Goal: Navigation & Orientation: Find specific page/section

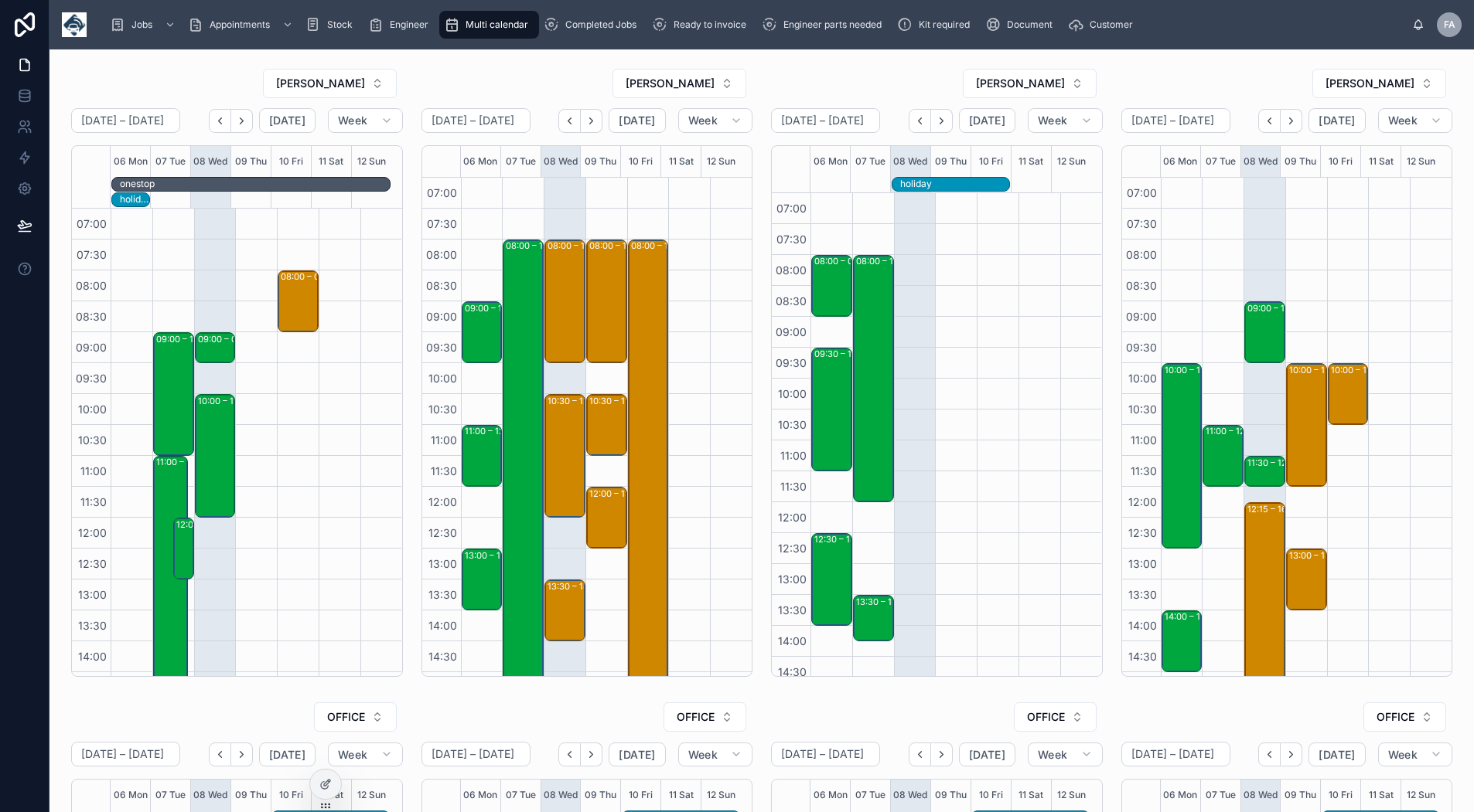
scroll to position [258, 0]
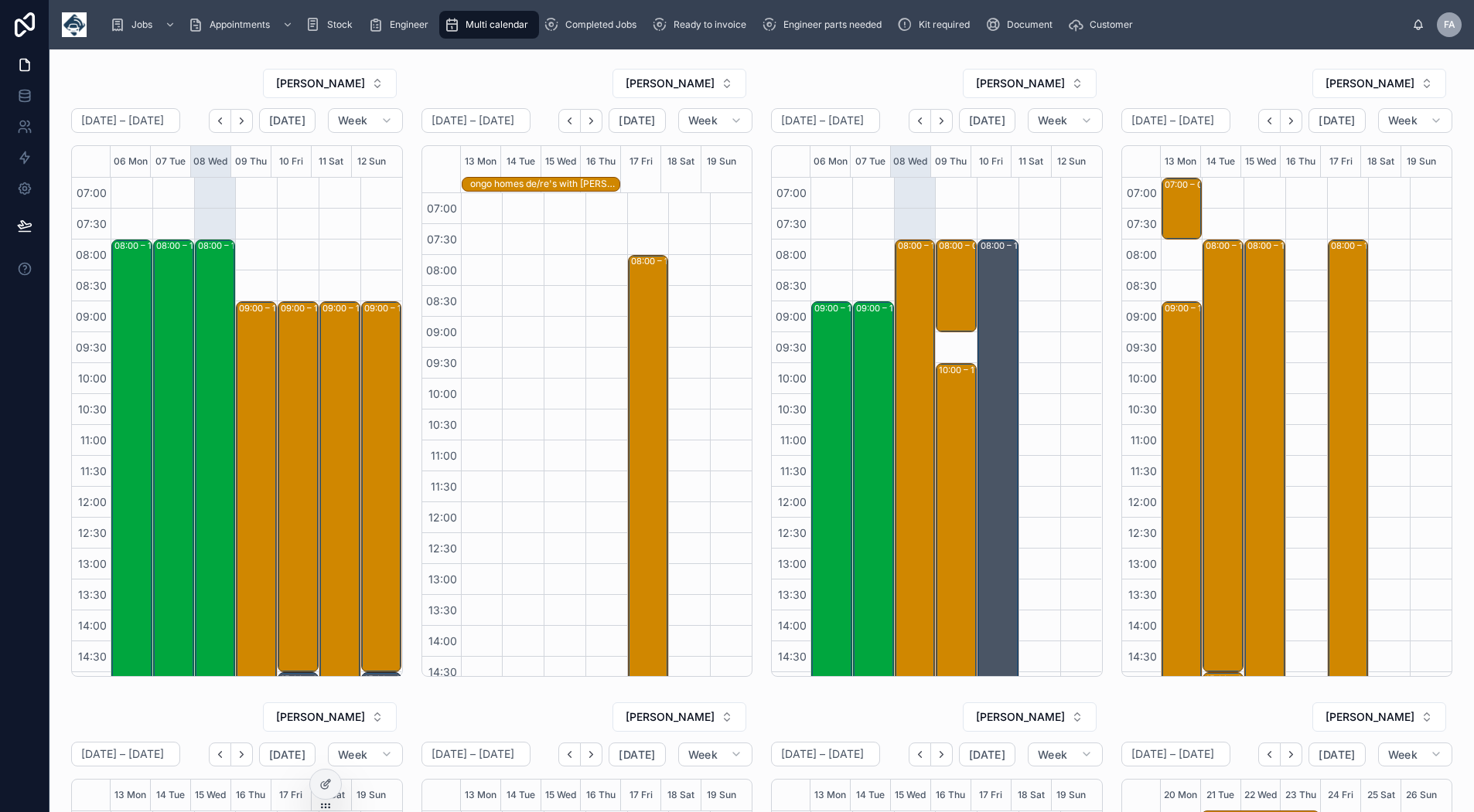
scroll to position [12, 0]
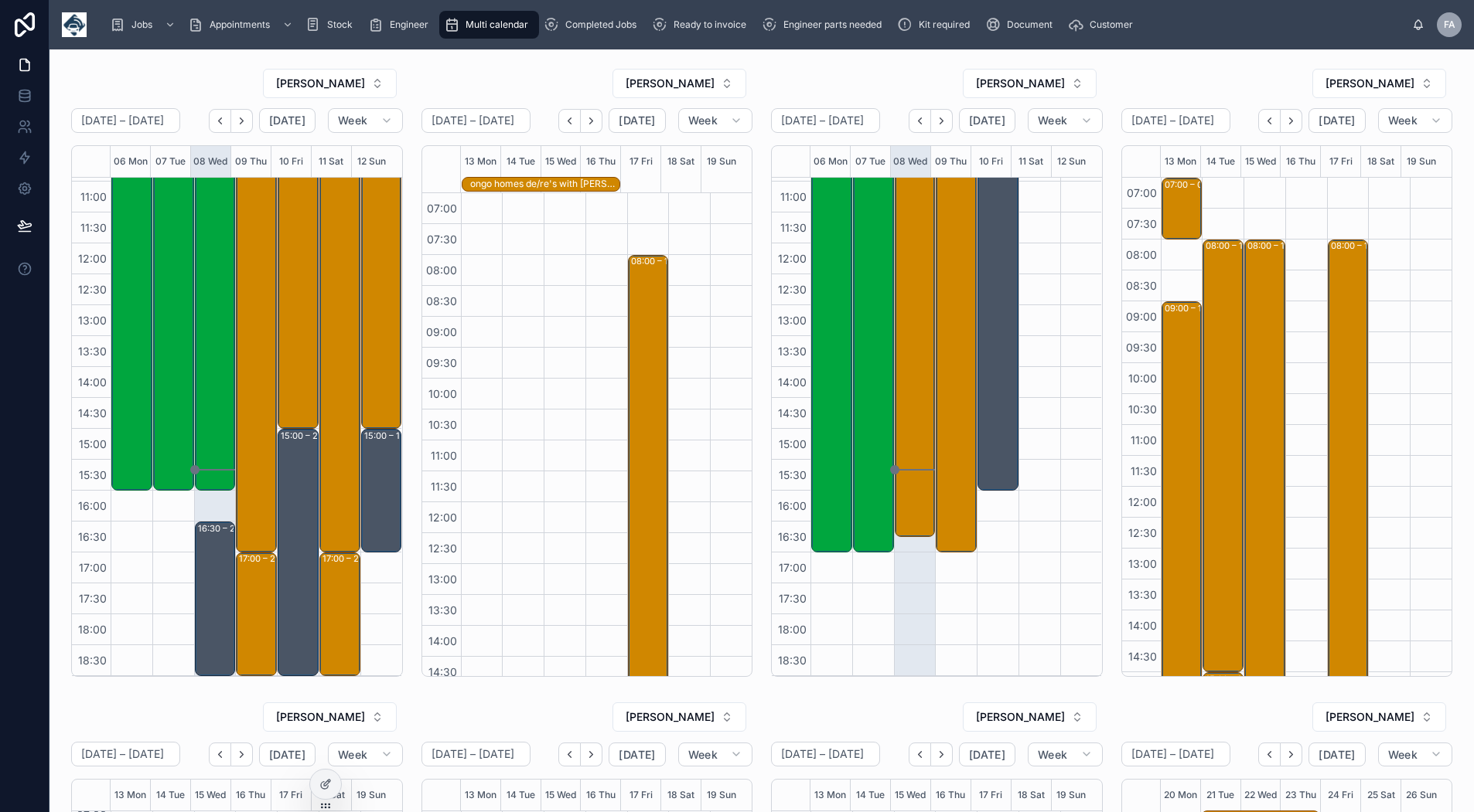
click at [1285, 118] on icon "Next" at bounding box center [1290, 121] width 12 height 12
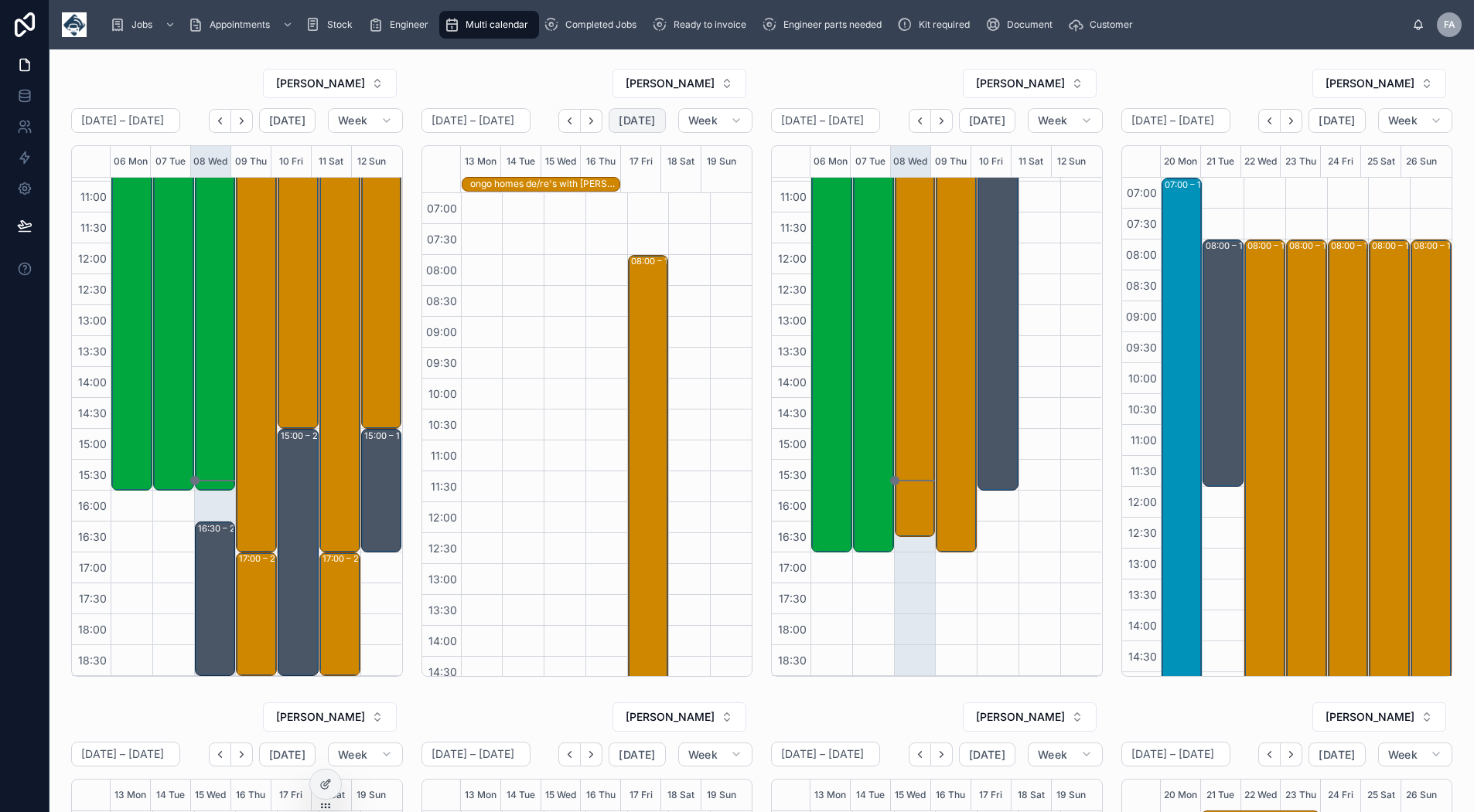
click at [623, 122] on span "[DATE]" at bounding box center [636, 120] width 37 height 14
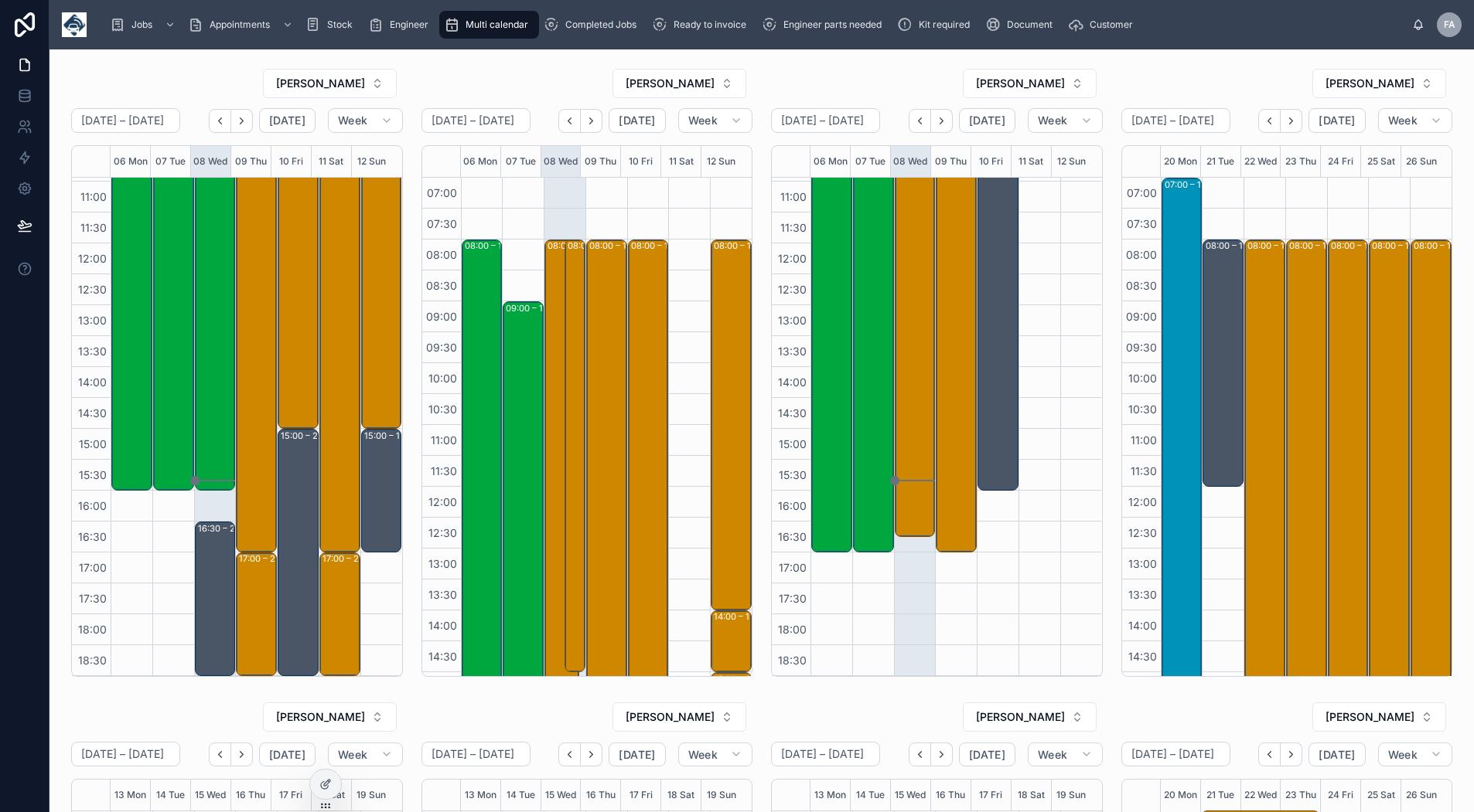
click at [591, 128] on button "Next" at bounding box center [591, 121] width 22 height 24
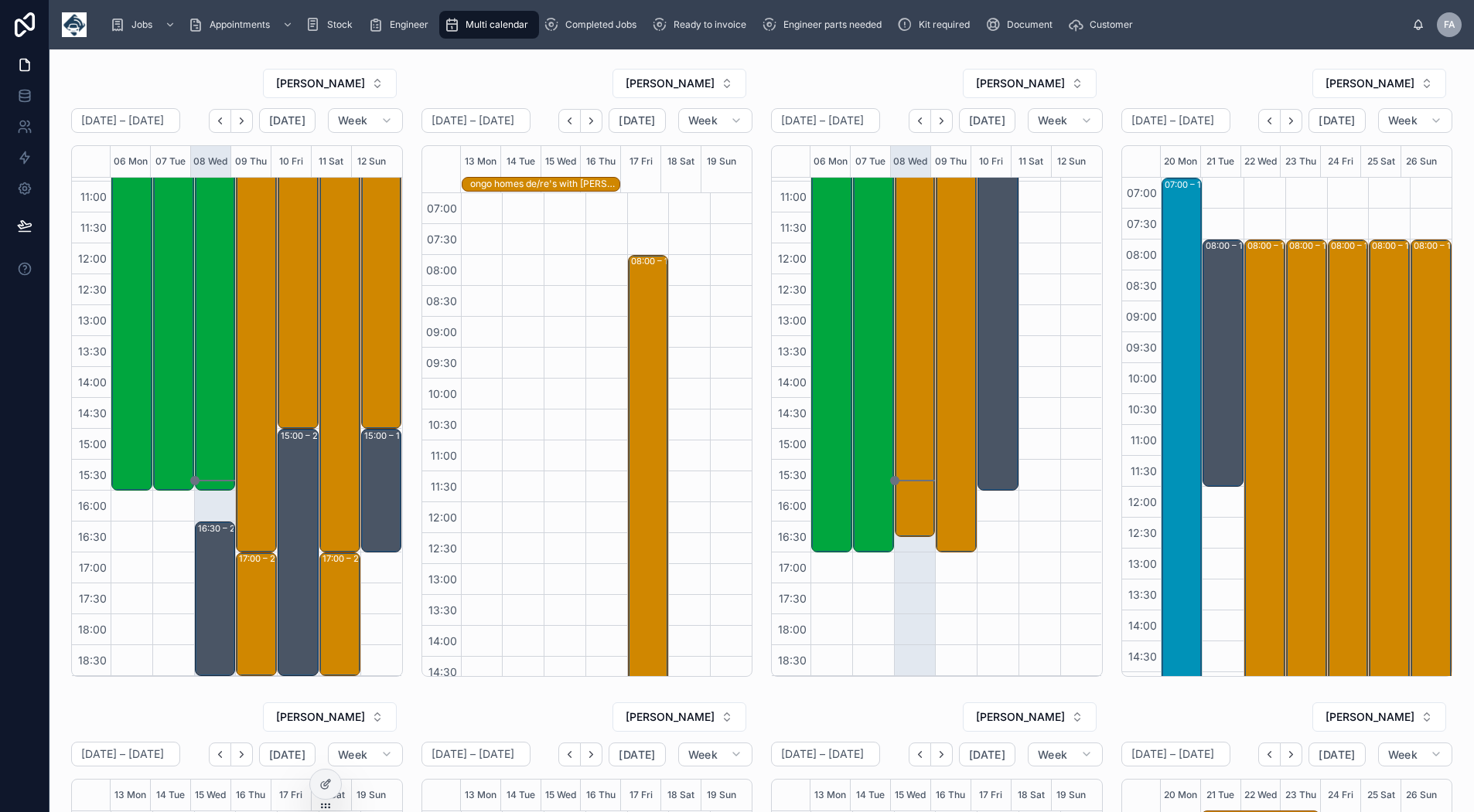
click at [591, 128] on button "Next" at bounding box center [591, 121] width 22 height 24
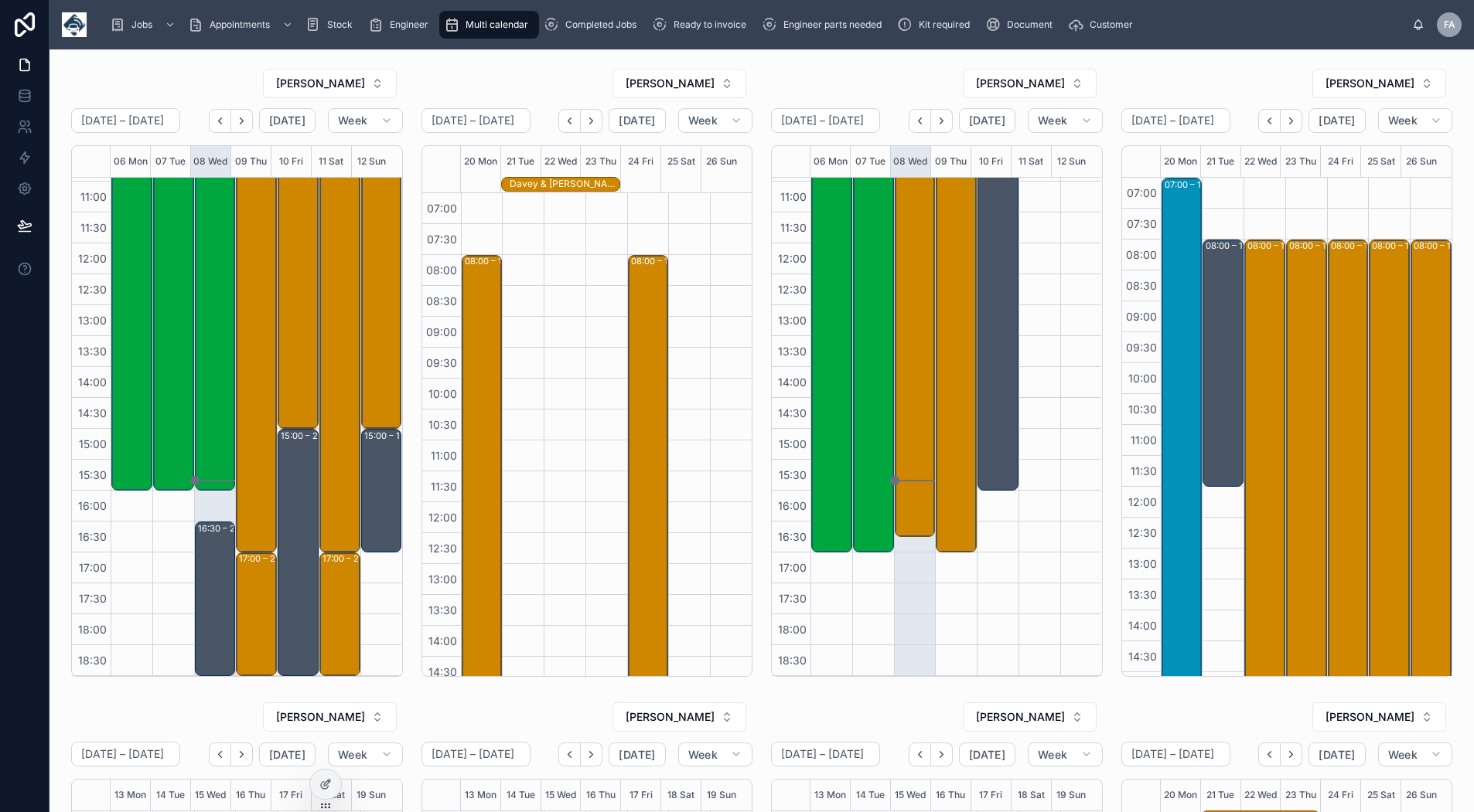
click at [938, 129] on button "Next" at bounding box center [942, 121] width 22 height 24
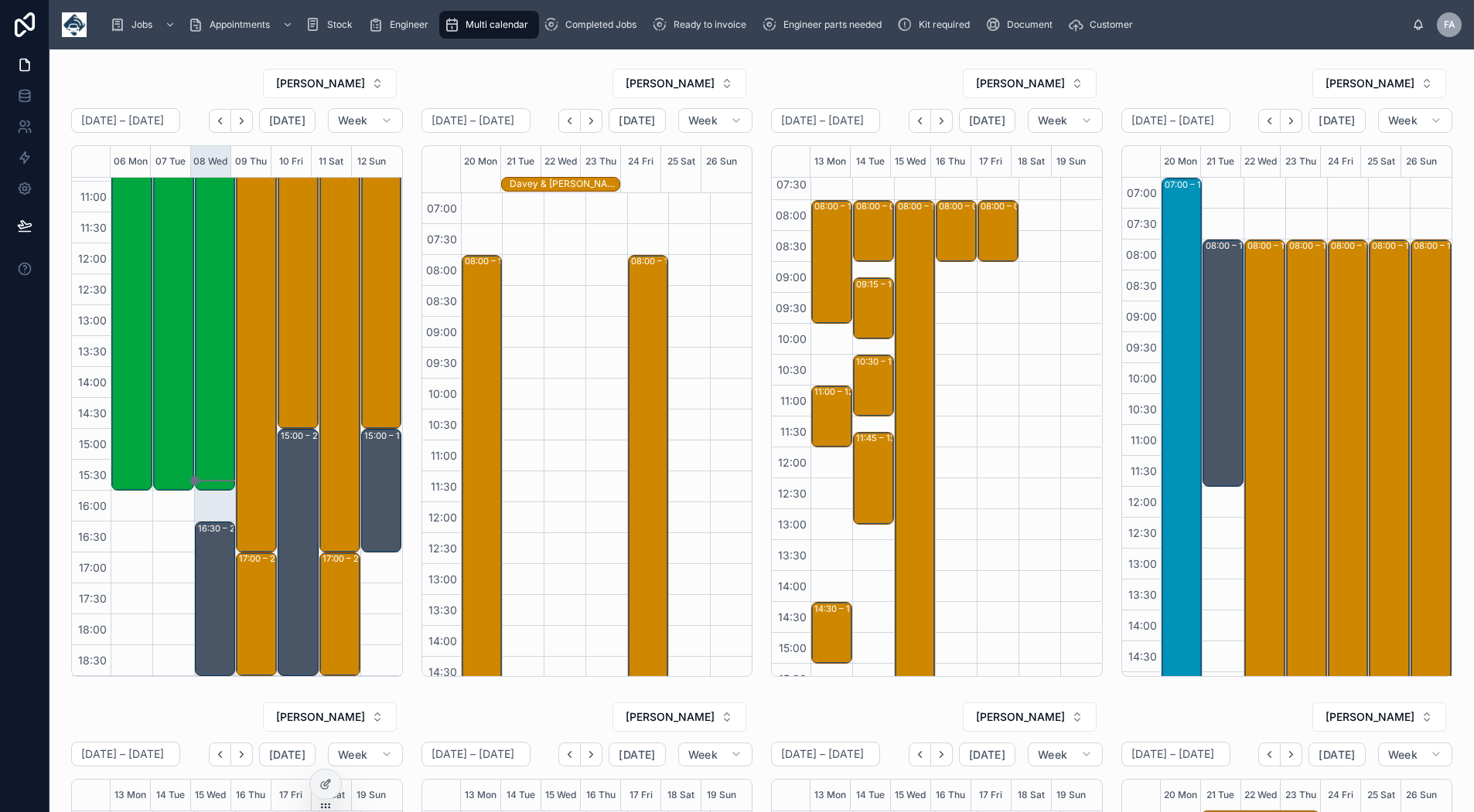
scroll to position [12, 0]
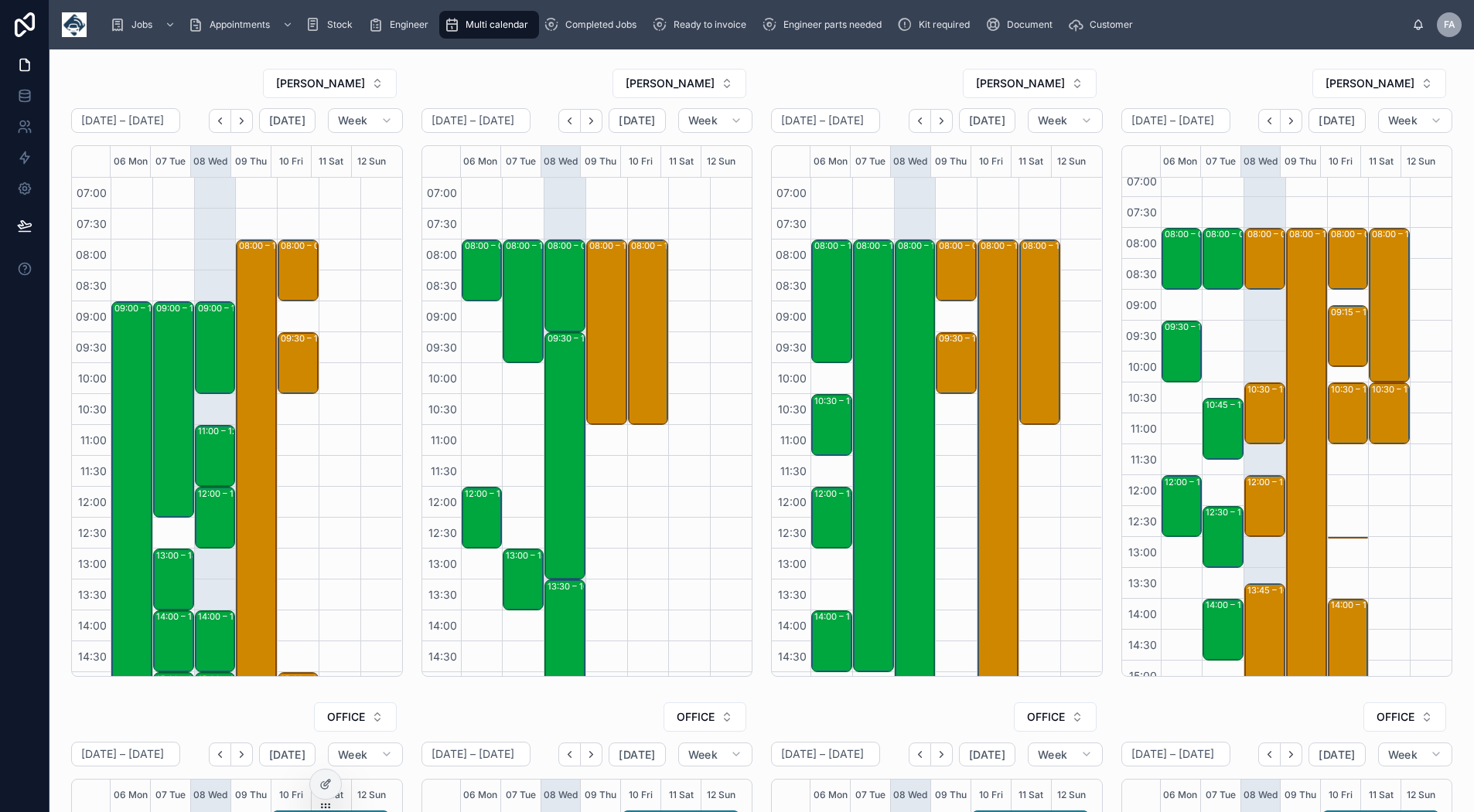
scroll to position [258, 0]
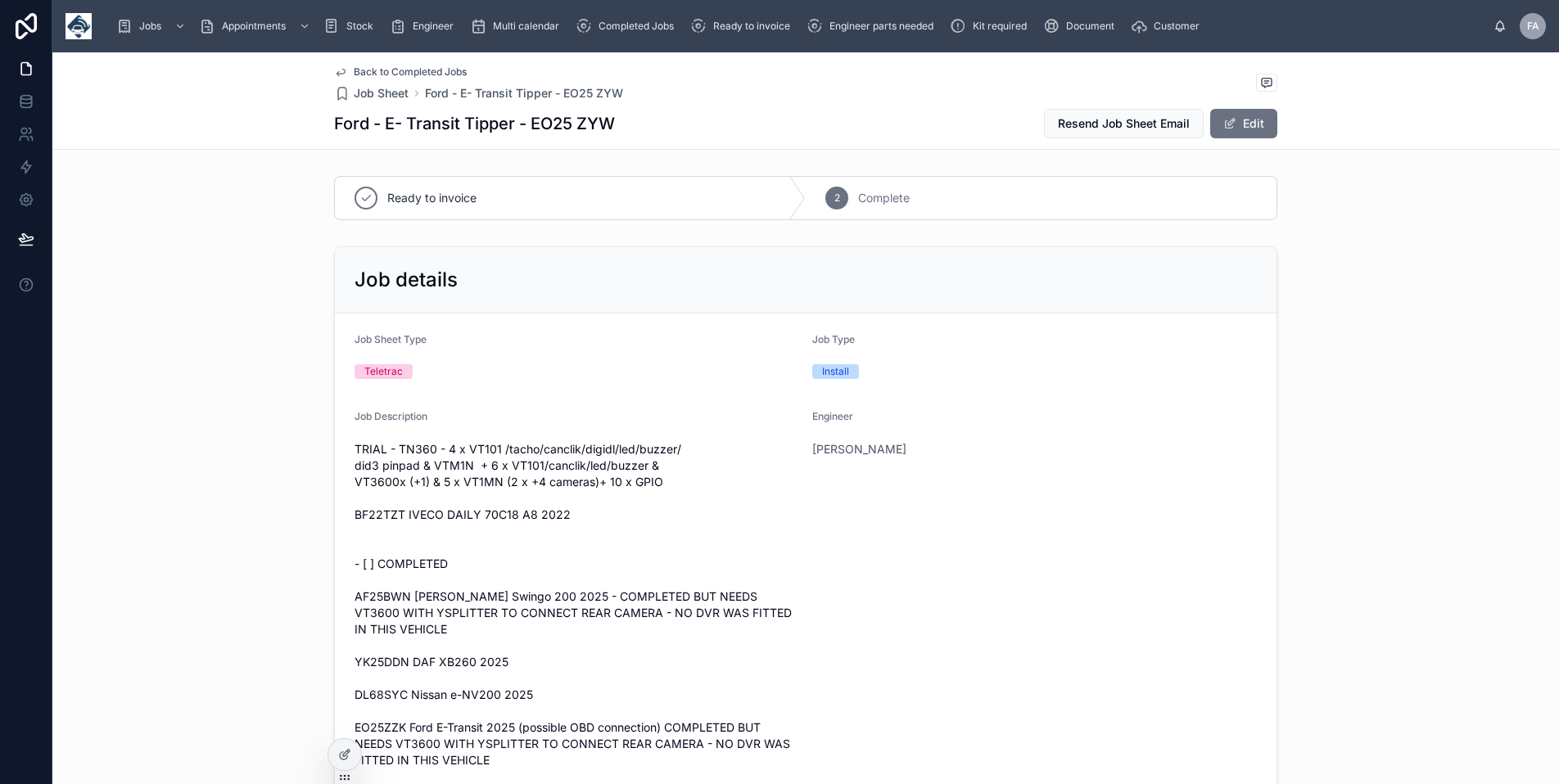
scroll to position [1964, 0]
